Goal: Task Accomplishment & Management: Use online tool/utility

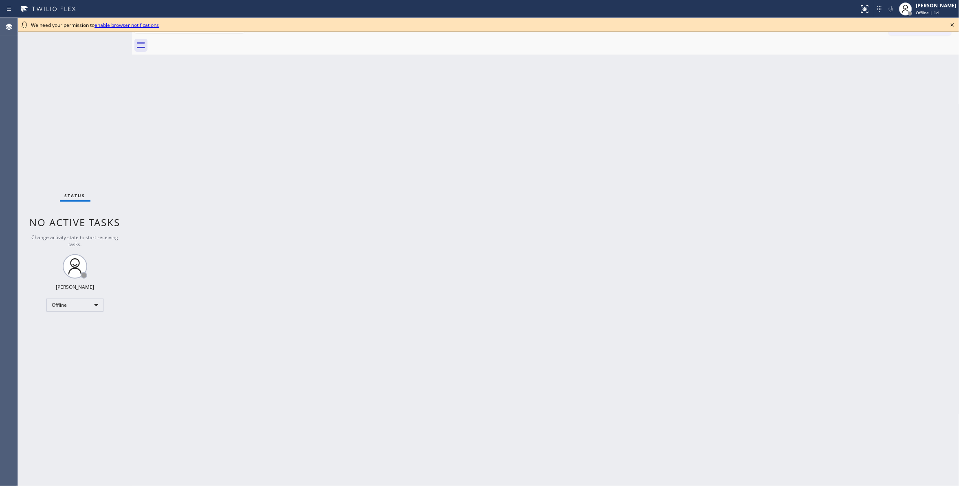
click at [956, 25] on icon at bounding box center [952, 25] width 10 height 10
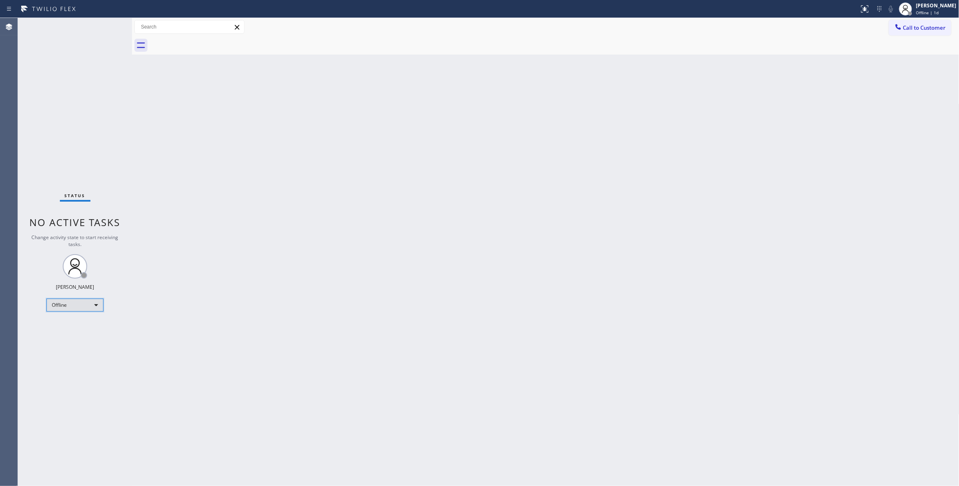
click at [86, 301] on div "Offline" at bounding box center [74, 305] width 57 height 13
click at [85, 338] on li "Unavailable" at bounding box center [74, 337] width 55 height 10
